Goal: Communication & Community: Participate in discussion

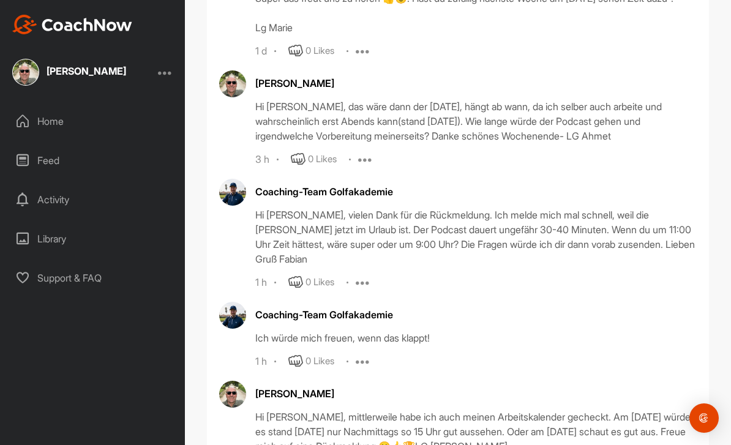
scroll to position [20, 0]
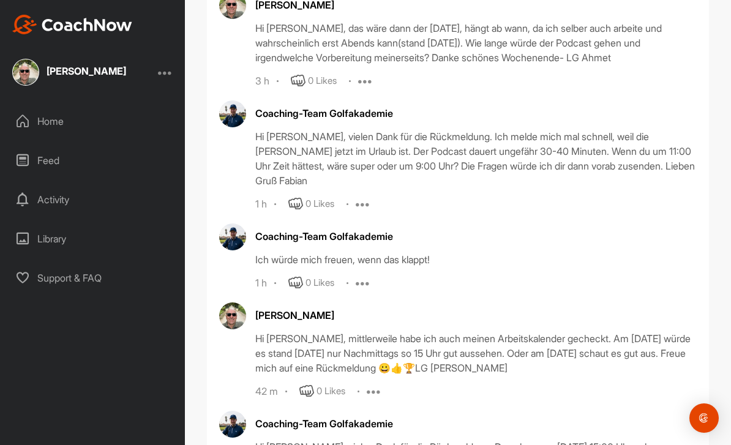
click at [58, 184] on div "Activity" at bounding box center [93, 199] width 173 height 31
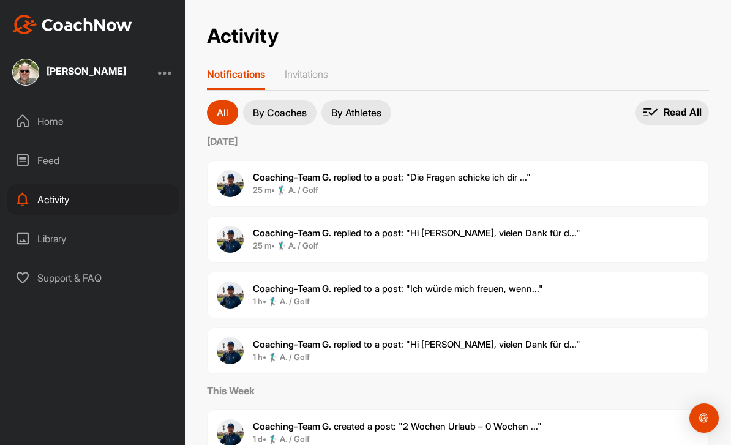
click at [549, 175] on div "Coaching-Team G. replied to a post : "Die Fragen schicke ich dir ..." 25 m • 🏌‍…" at bounding box center [458, 183] width 502 height 47
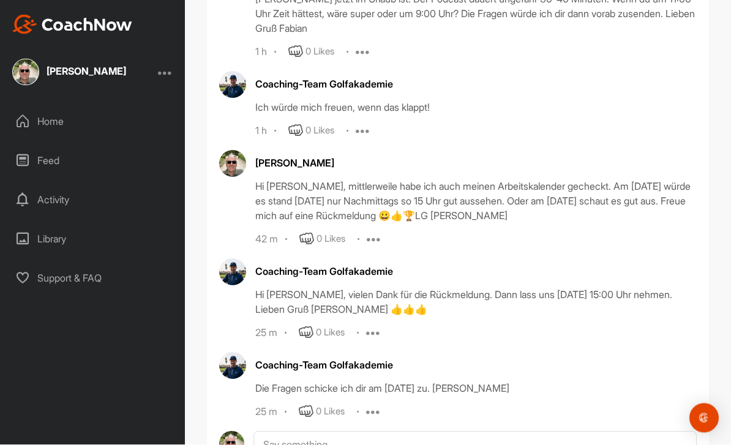
scroll to position [39, 0]
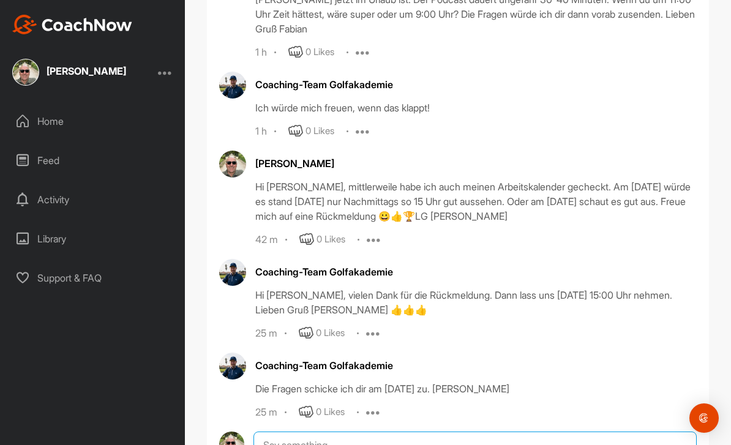
click at [332, 432] on textarea at bounding box center [475, 445] width 443 height 27
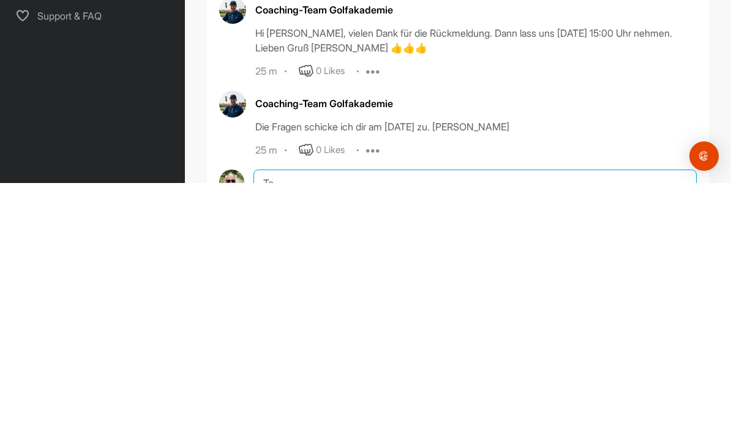
type textarea "T"
type textarea "D"
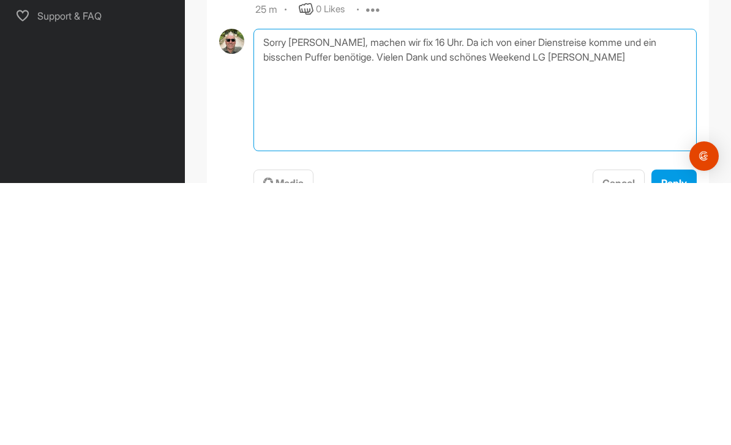
type textarea "Sorry Fabian, machen wir fix 16 Uhr. Da ich von einer Dienstreise komme und ein…"
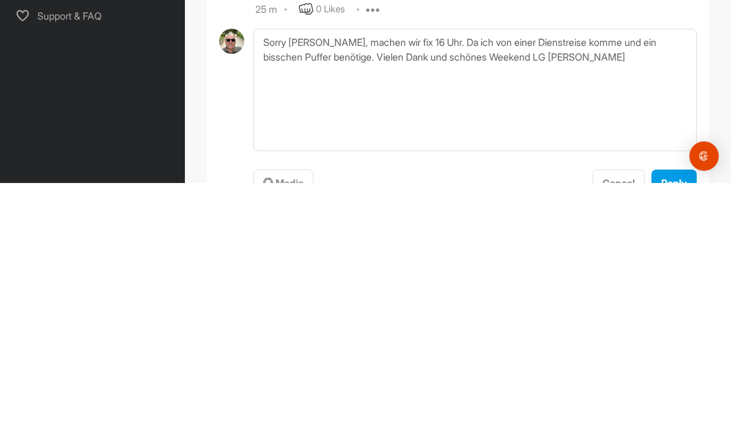
click at [674, 439] on span "Reply" at bounding box center [675, 445] width 26 height 12
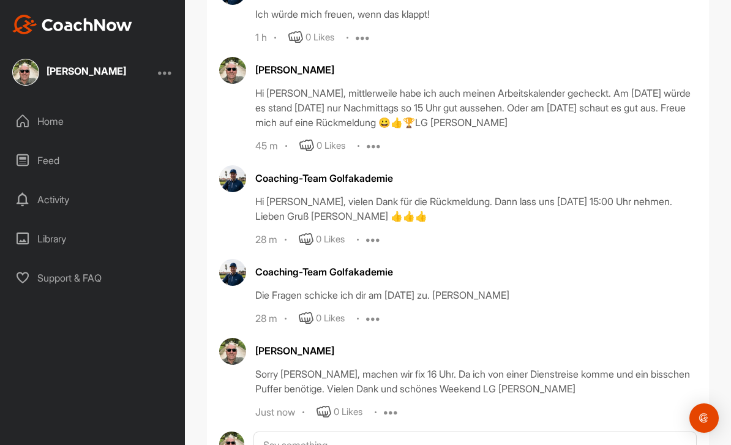
scroll to position [907, 0]
click at [393, 405] on icon at bounding box center [391, 412] width 15 height 15
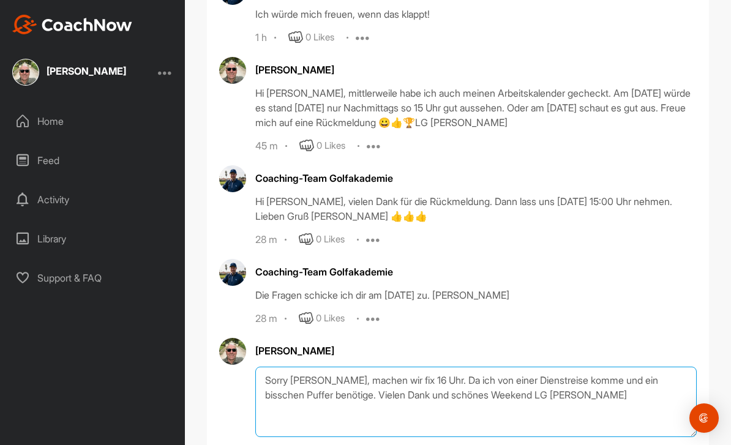
click at [343, 367] on textarea "Sorry Fabian, machen wir fix 16 Uhr. Da ich von einer Dienstreise komme und ein…" at bounding box center [476, 402] width 442 height 70
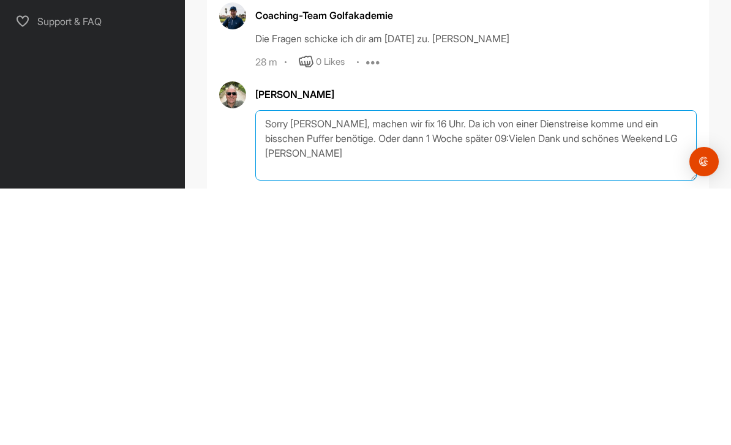
type textarea "Sorry Fabian, machen wir fix 16 Uhr. Da ich von einer Dienstreise komme und ein…"
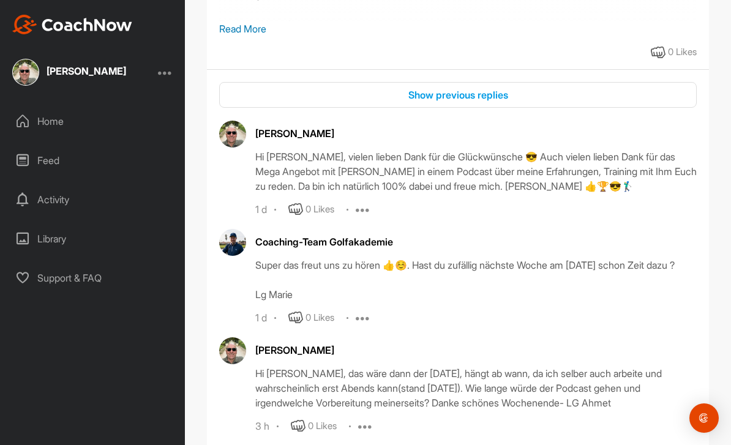
scroll to position [317, 0]
click at [44, 106] on div "Home" at bounding box center [93, 121] width 173 height 31
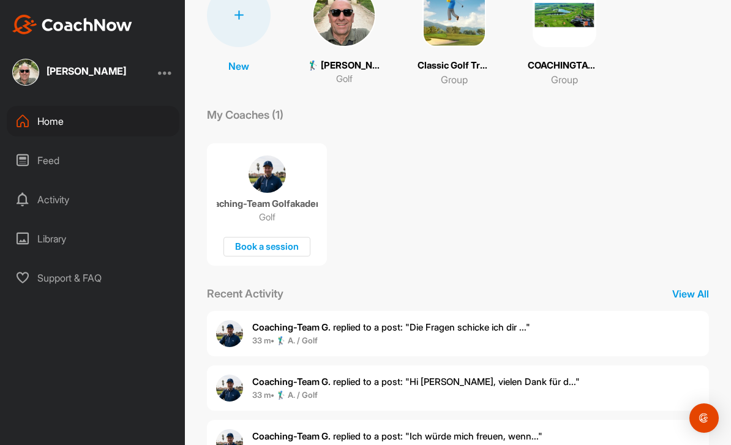
scroll to position [56, 0]
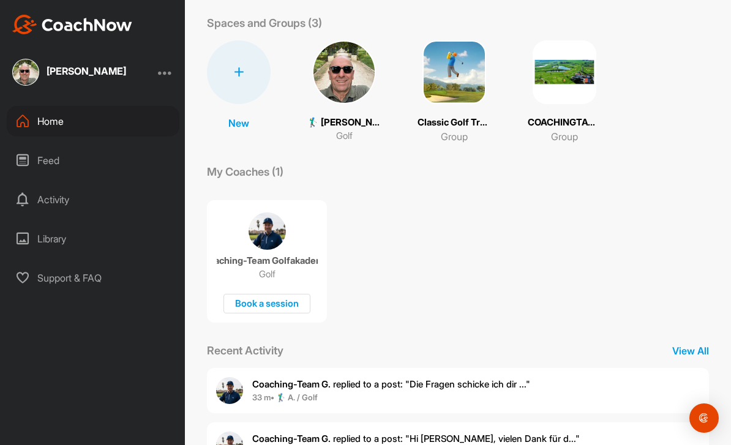
click at [462, 40] on img at bounding box center [455, 72] width 64 height 64
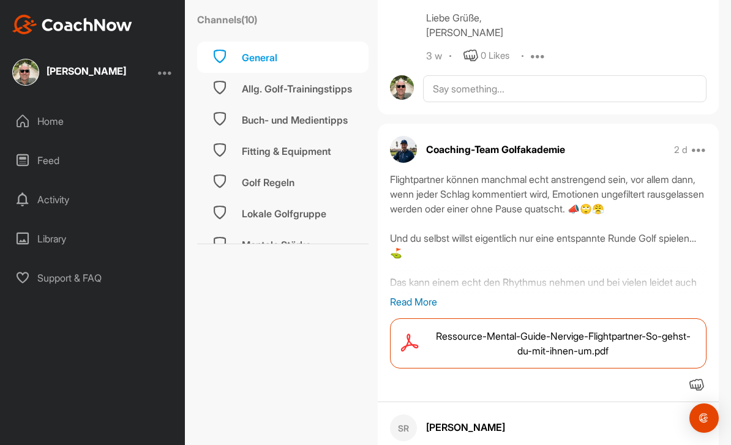
click at [67, 184] on div "Activity" at bounding box center [93, 199] width 173 height 31
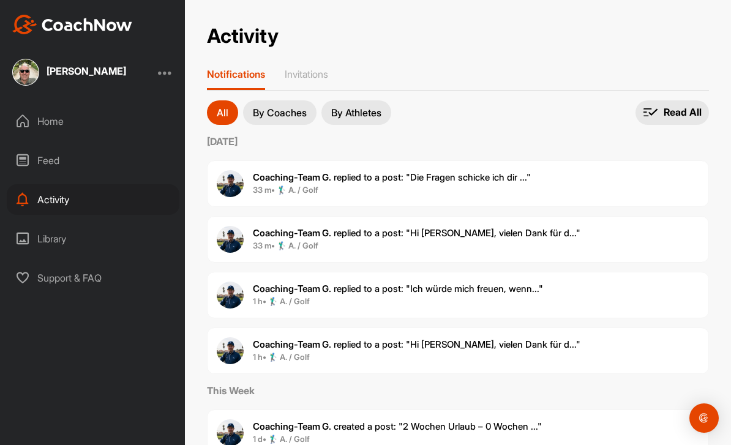
scroll to position [39, 0]
click at [486, 434] on span "1 d • 🏌‍♂ A. / Golf" at bounding box center [397, 440] width 289 height 12
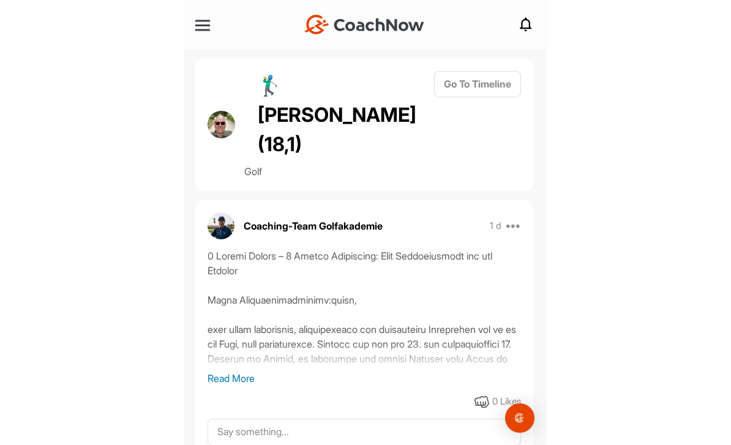
scroll to position [39, 0]
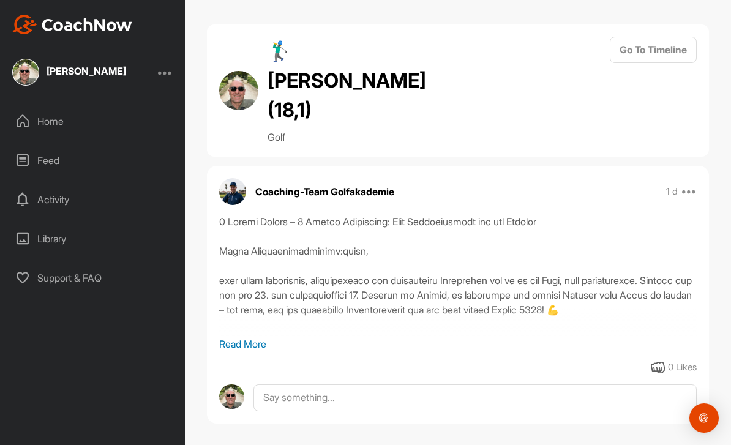
click at [35, 59] on img at bounding box center [25, 72] width 27 height 27
click at [26, 59] on img at bounding box center [25, 72] width 27 height 27
click at [56, 184] on div "Activity" at bounding box center [93, 199] width 173 height 31
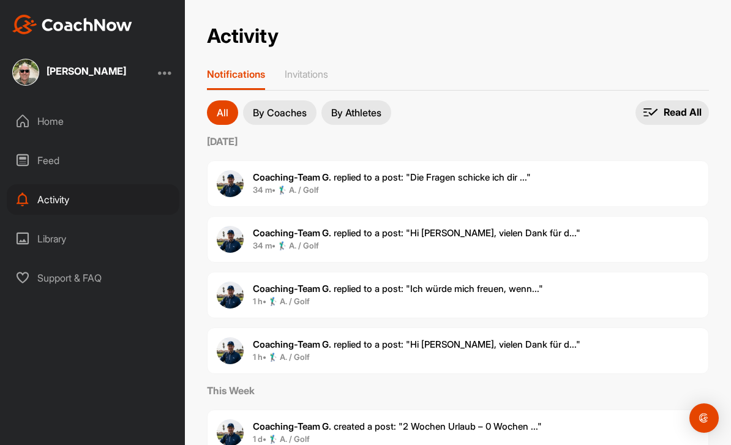
click at [406, 172] on span "Coaching-Team G. replied to a post : "Die Fragen schicke ich dir ..."" at bounding box center [392, 178] width 278 height 12
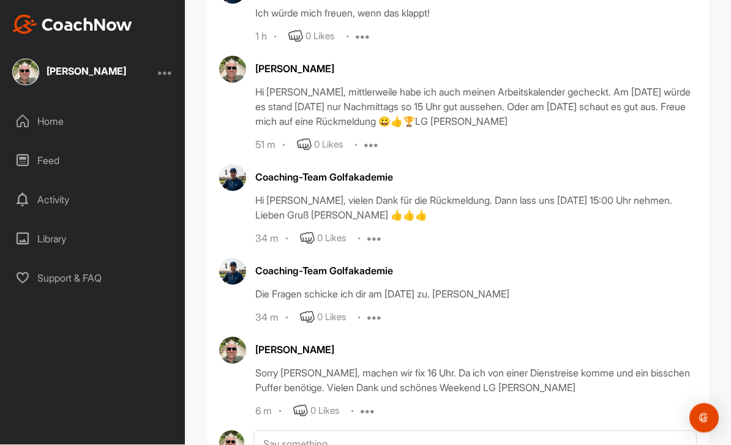
scroll to position [907, 0]
click at [357, 405] on div "6 m 0 Likes Edit Delete" at bounding box center [476, 412] width 442 height 15
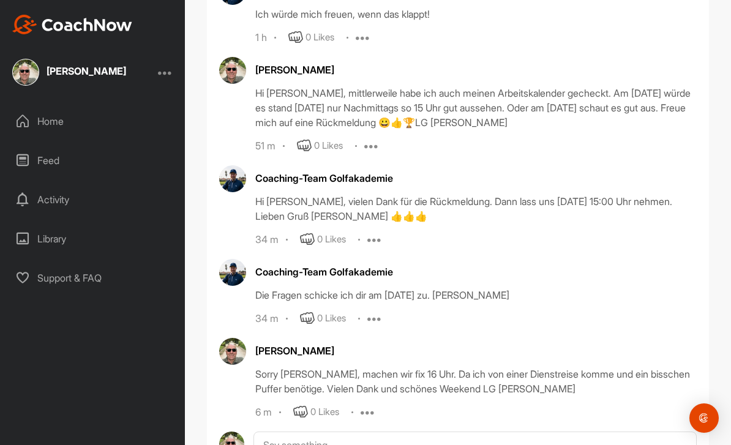
click at [368, 405] on icon at bounding box center [368, 412] width 15 height 15
click at [377, 433] on button "Edit" at bounding box center [360, 453] width 74 height 40
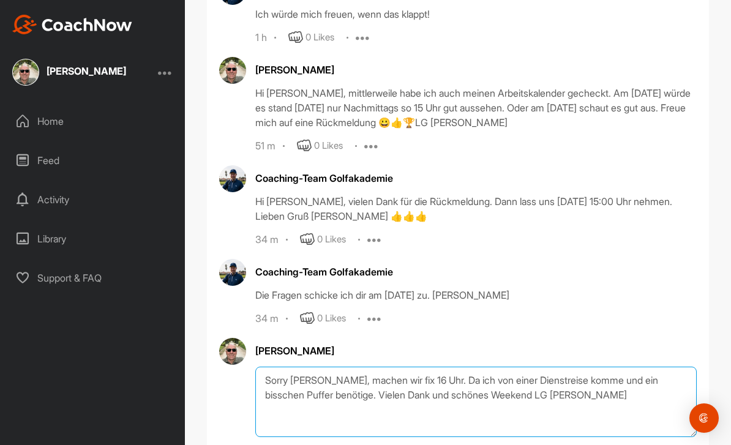
click at [339, 367] on textarea "Sorry Fabian, machen wir fix 16 Uhr. Da ich von einer Dienstreise komme und ein…" at bounding box center [476, 402] width 442 height 70
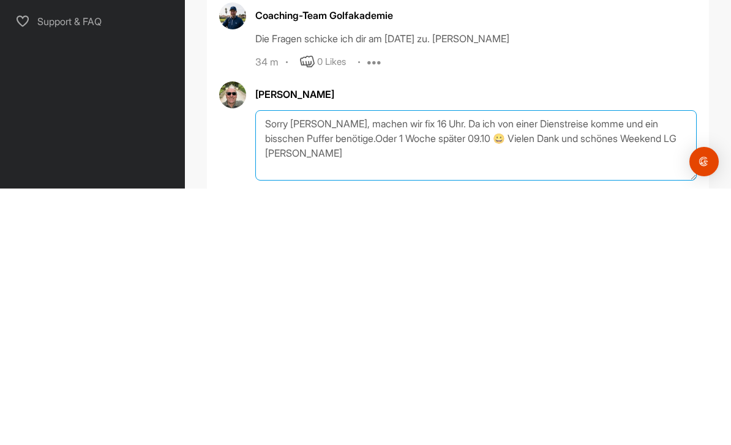
click at [464, 367] on textarea "Sorry Fabian, machen wir fix 16 Uhr. Da ich von einer Dienstreise komme und ein…" at bounding box center [476, 402] width 442 height 70
click at [459, 367] on textarea "Sorry Fabian, machen wir fix 16 Uhr. Da ich von einer Dienstreise komme und ein…" at bounding box center [476, 402] width 442 height 70
click at [461, 367] on textarea "Sorry Fabian, machen wir fix 16 Uhr. Da ich von einer Dienstreise komme und ein…" at bounding box center [476, 402] width 442 height 70
click at [456, 367] on textarea "Sorry Fabian, machen wir fix 16 Uhr. Da ich von einer Dienstreise komme und ein…" at bounding box center [476, 402] width 442 height 70
click at [452, 367] on textarea "Sorry Fabian, machen wir fix 16 Uhr. Da ich von einer Dienstreise komme und ein…" at bounding box center [476, 402] width 442 height 70
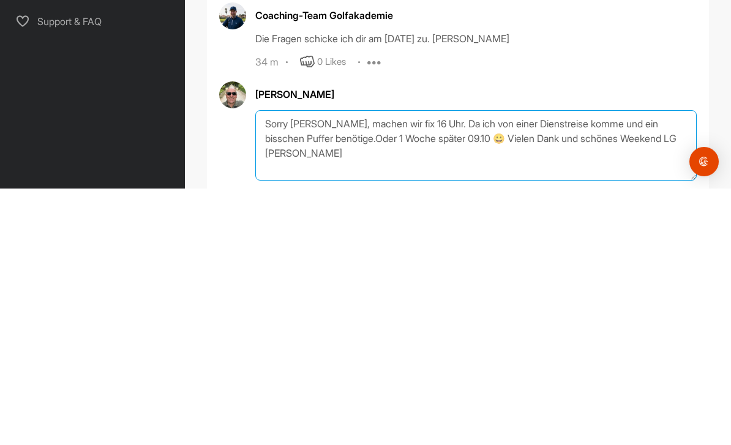
click at [464, 367] on textarea "Sorry Fabian, machen wir fix 16 Uhr. Da ich von einer Dienstreise komme und ein…" at bounding box center [476, 402] width 442 height 70
type textarea "Sorry [PERSON_NAME], machen wir fix 16 Uhr. Da ich von einer Dienstreise komme …"
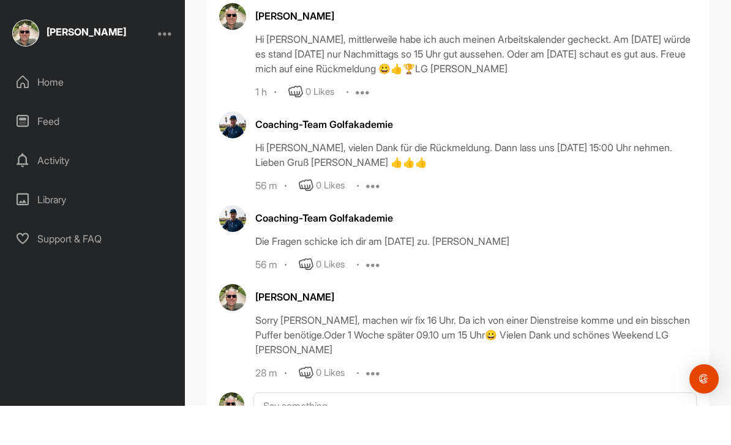
scroll to position [39, 0]
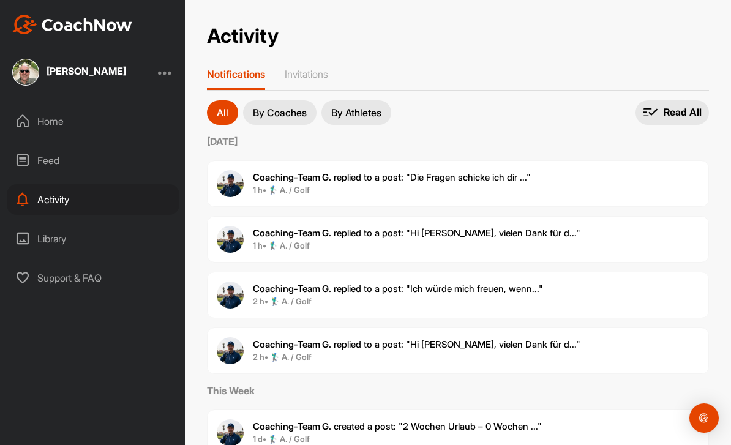
click at [395, 184] on span "1 h • 🏌‍♂ A. / Golf" at bounding box center [392, 190] width 278 height 12
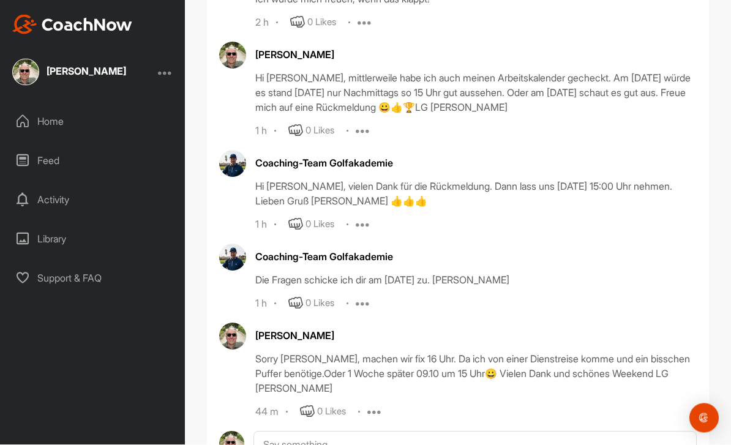
scroll to position [39, 0]
